Goal: Communication & Community: Answer question/provide support

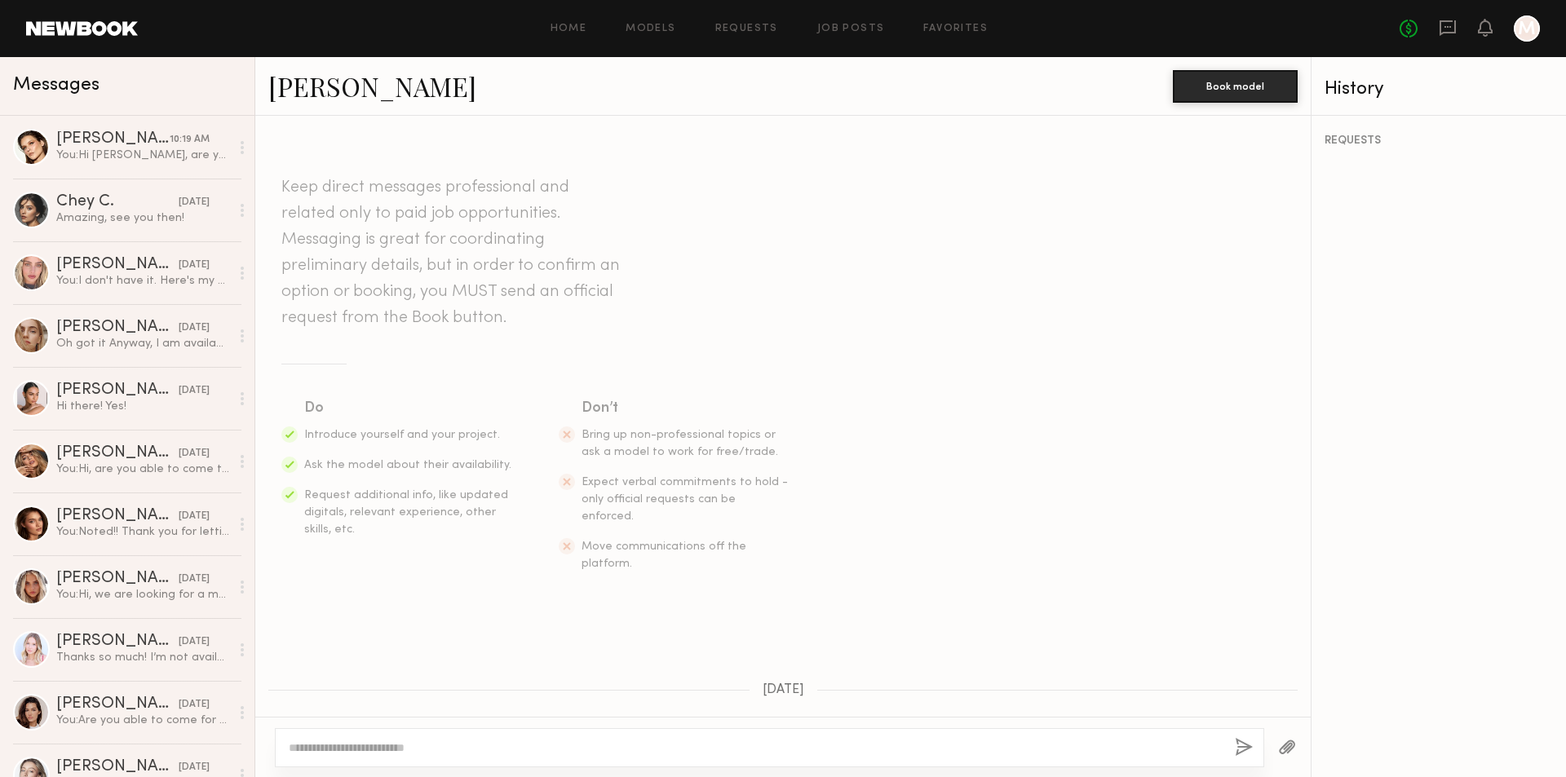
scroll to position [157, 0]
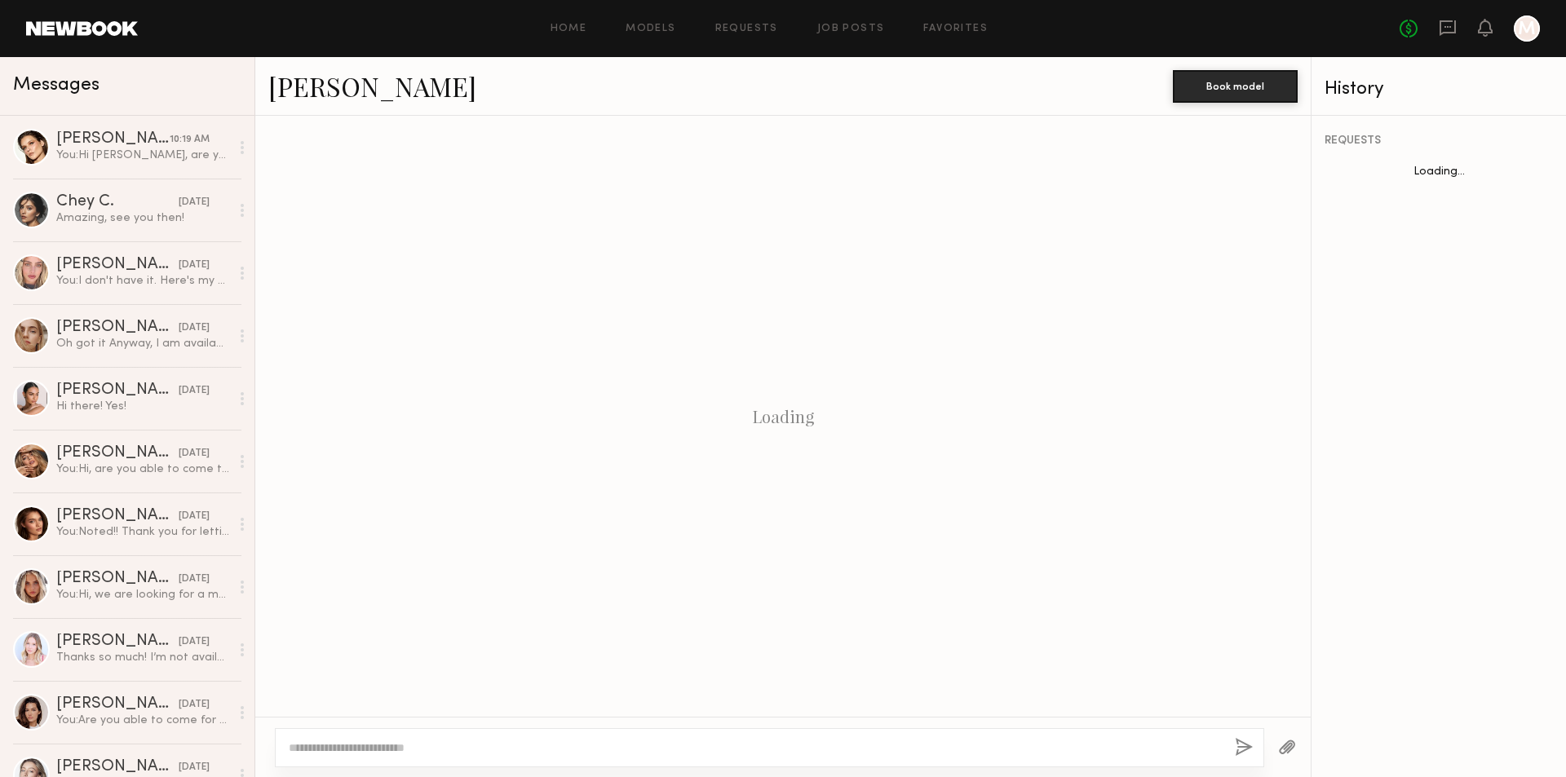
scroll to position [157, 0]
